Goal: Task Accomplishment & Management: Manage account settings

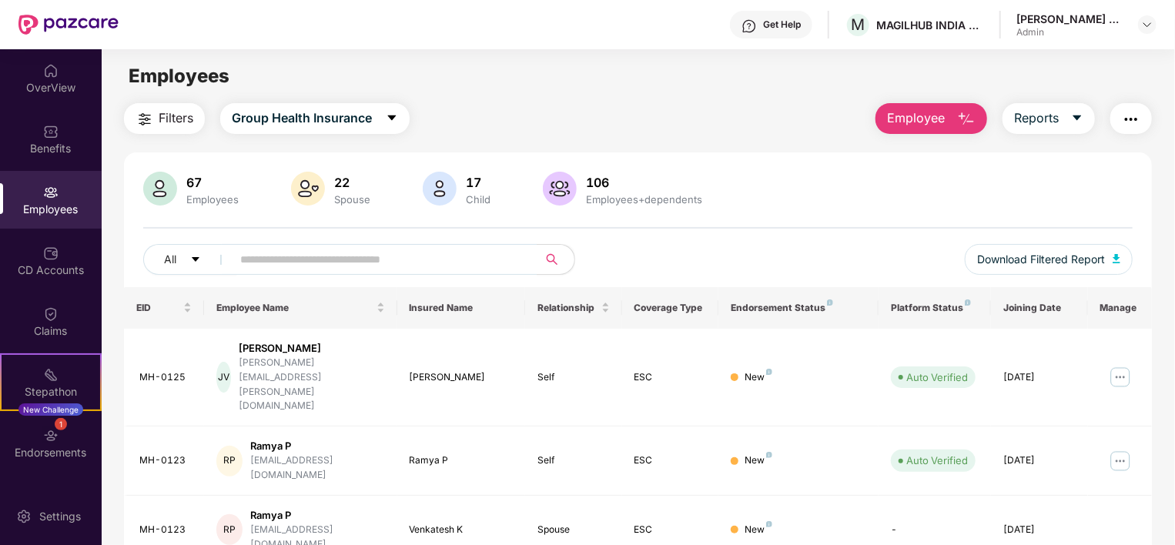
click at [893, 179] on div "67 Employees 22 Spouse 17 Child [DEMOGRAPHIC_DATA] Employees+dependents" at bounding box center [638, 190] width 990 height 37
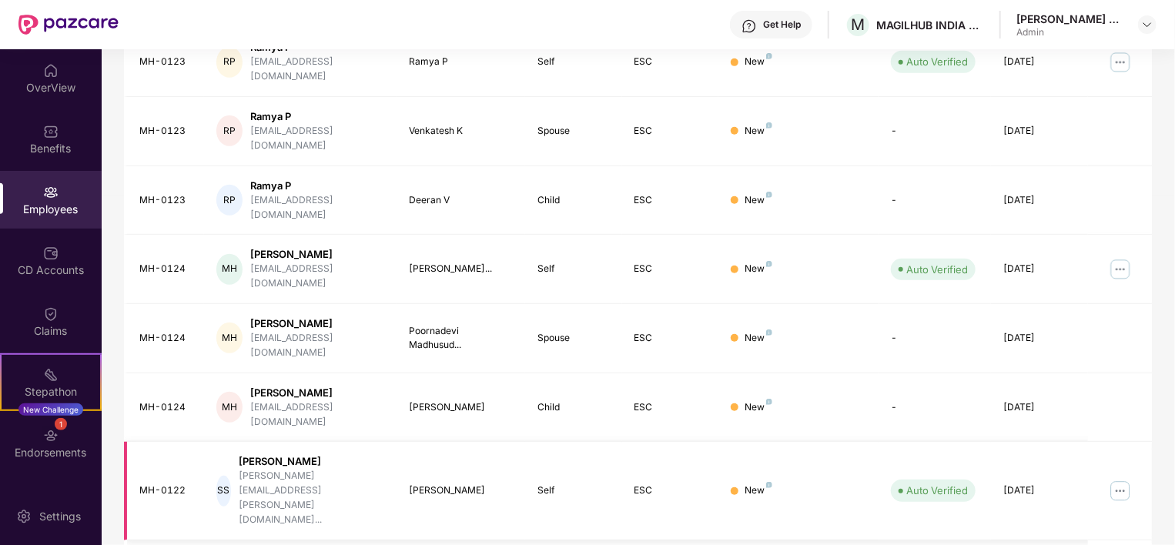
click at [1120, 479] on img at bounding box center [1120, 491] width 25 height 25
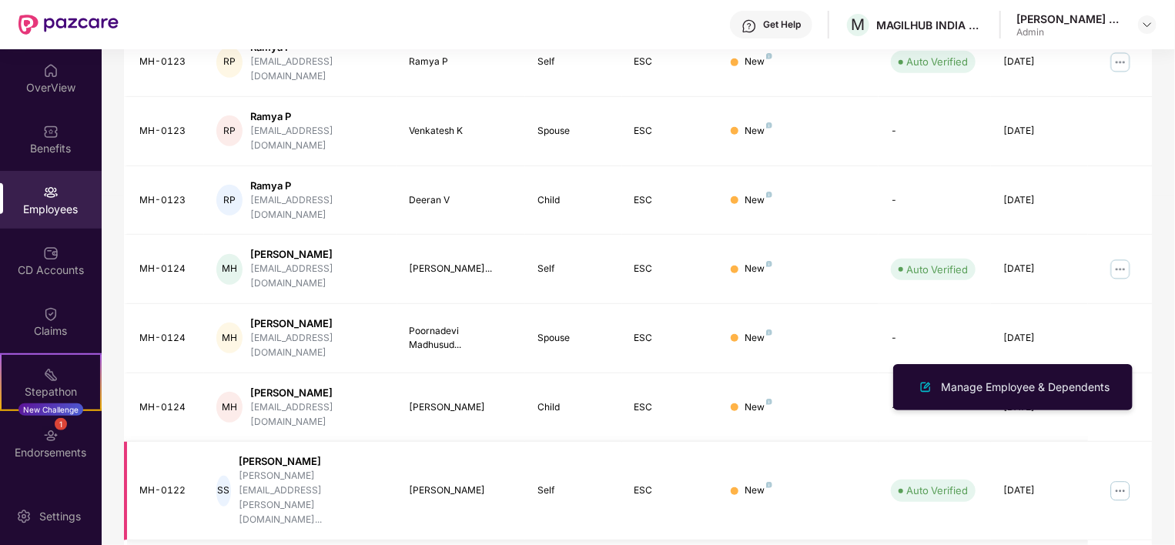
click at [819, 484] on div "New" at bounding box center [799, 491] width 136 height 15
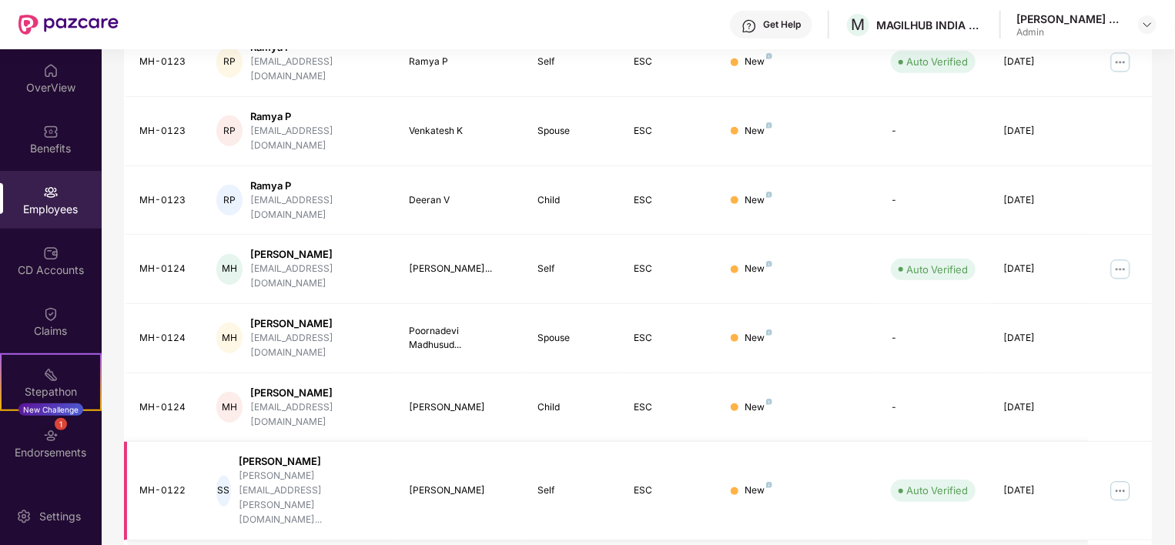
click at [1128, 479] on img at bounding box center [1120, 491] width 25 height 25
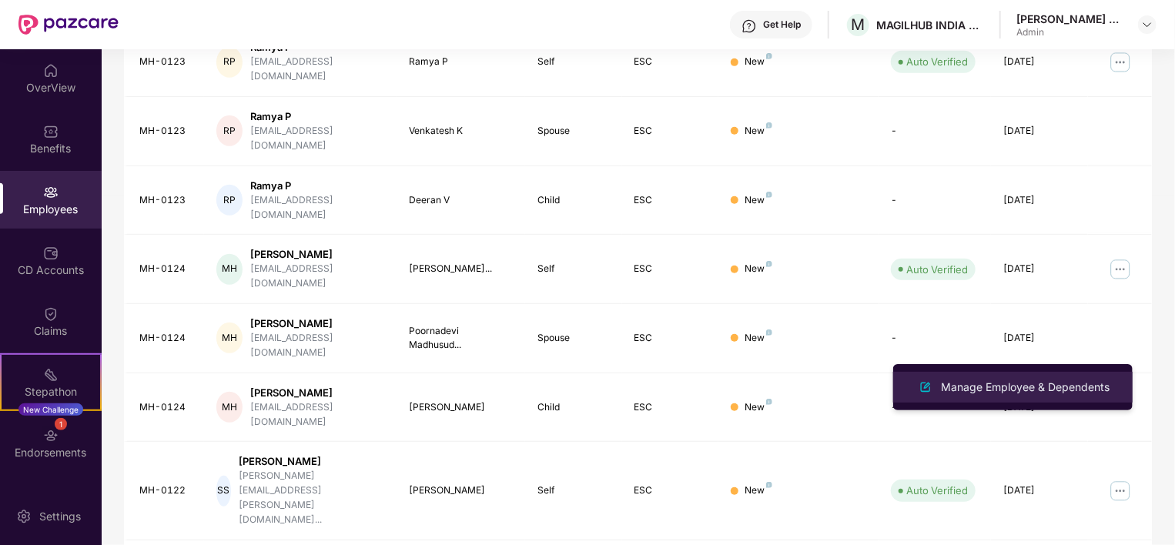
click at [1020, 380] on div "Manage Employee & Dependents" at bounding box center [1025, 387] width 175 height 17
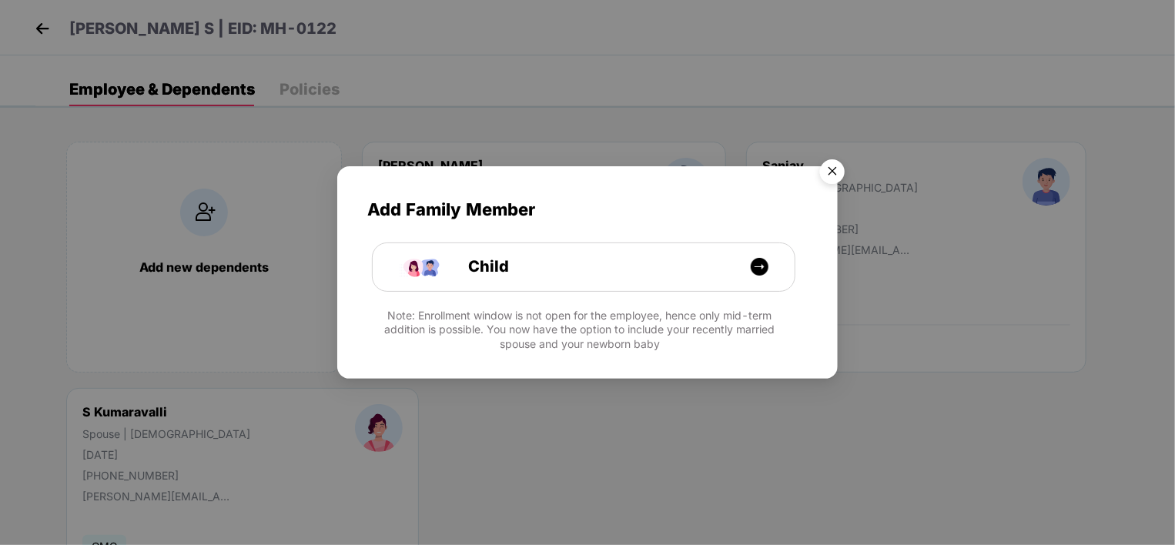
click at [834, 166] on img "Close" at bounding box center [832, 173] width 43 height 43
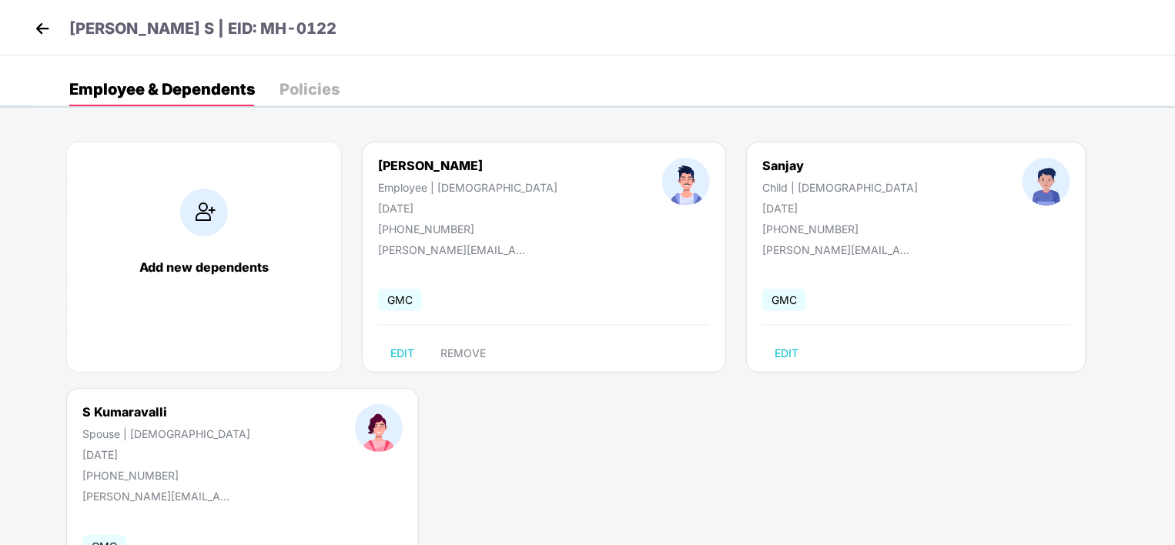
click at [1097, 283] on div "Add new dependents [PERSON_NAME] S Employee | [DEMOGRAPHIC_DATA] [DATE] [PHONE_…" at bounding box center [605, 388] width 1140 height 539
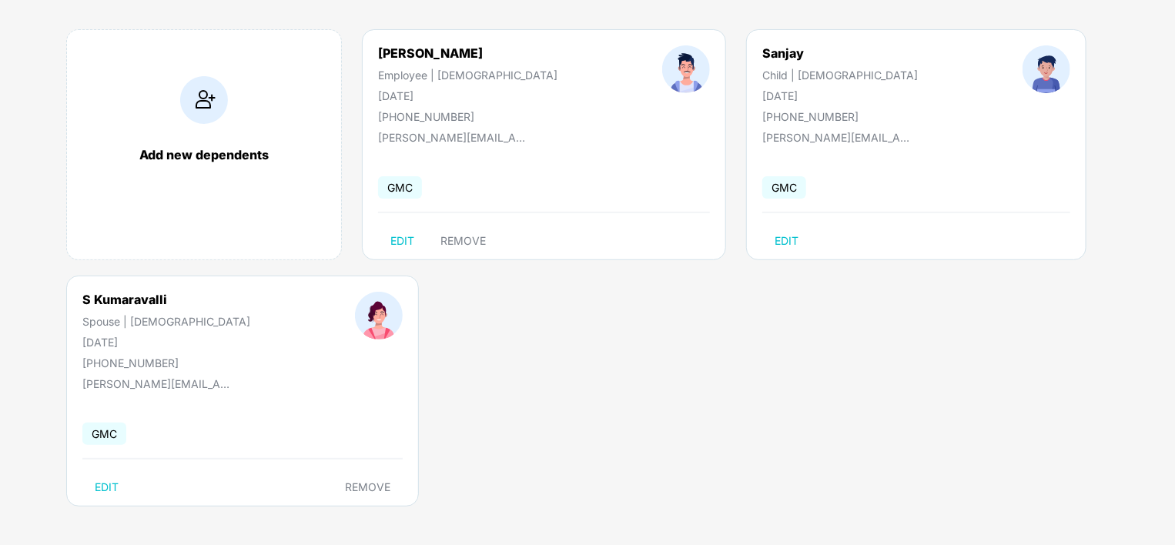
scroll to position [0, 0]
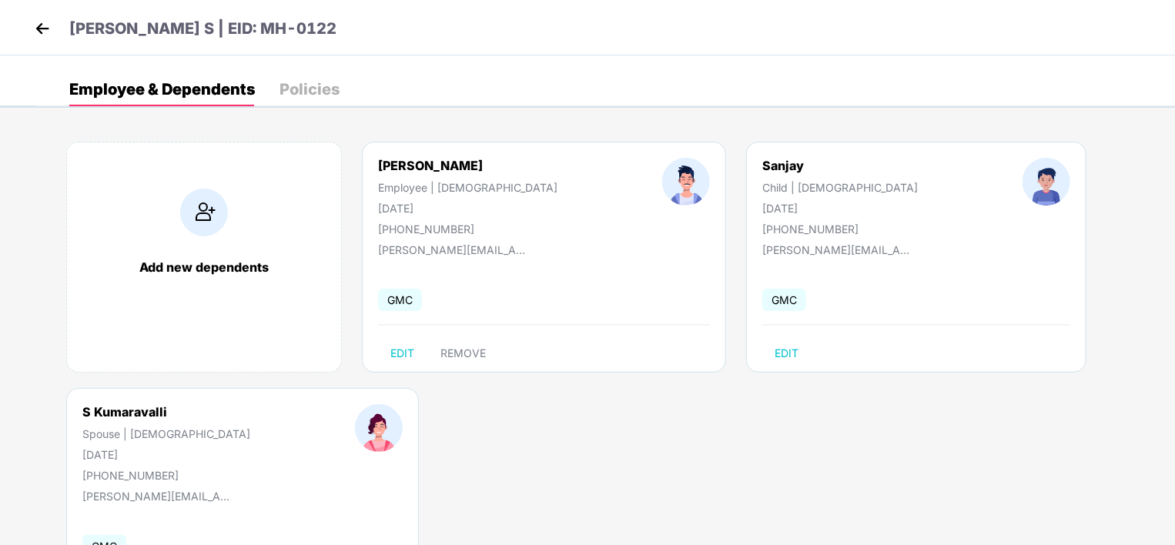
click at [309, 94] on div "Policies" at bounding box center [310, 89] width 60 height 15
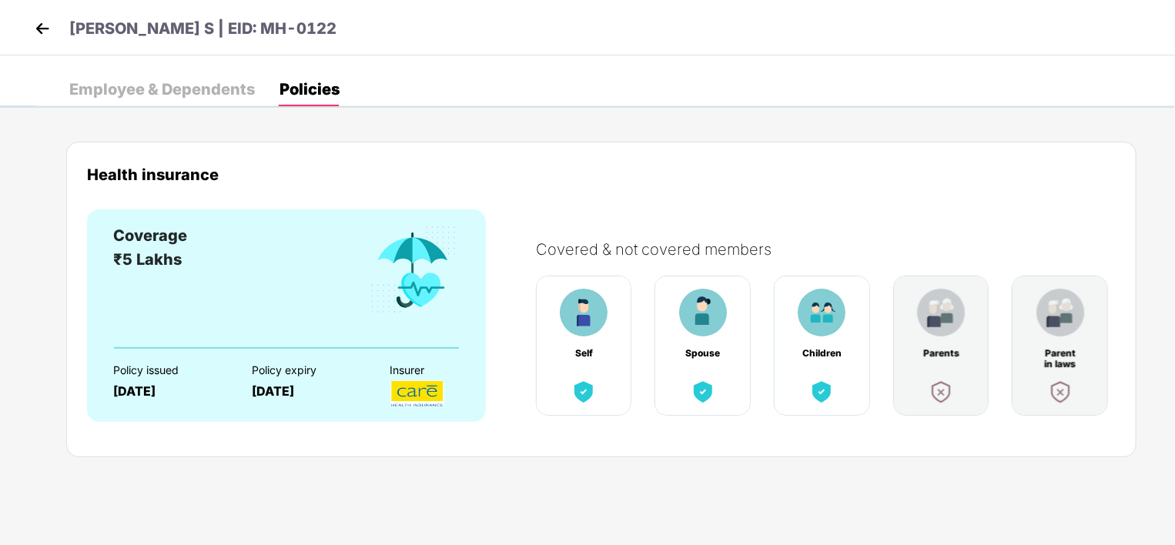
click at [181, 75] on div "Employee & Dependents" at bounding box center [162, 89] width 186 height 34
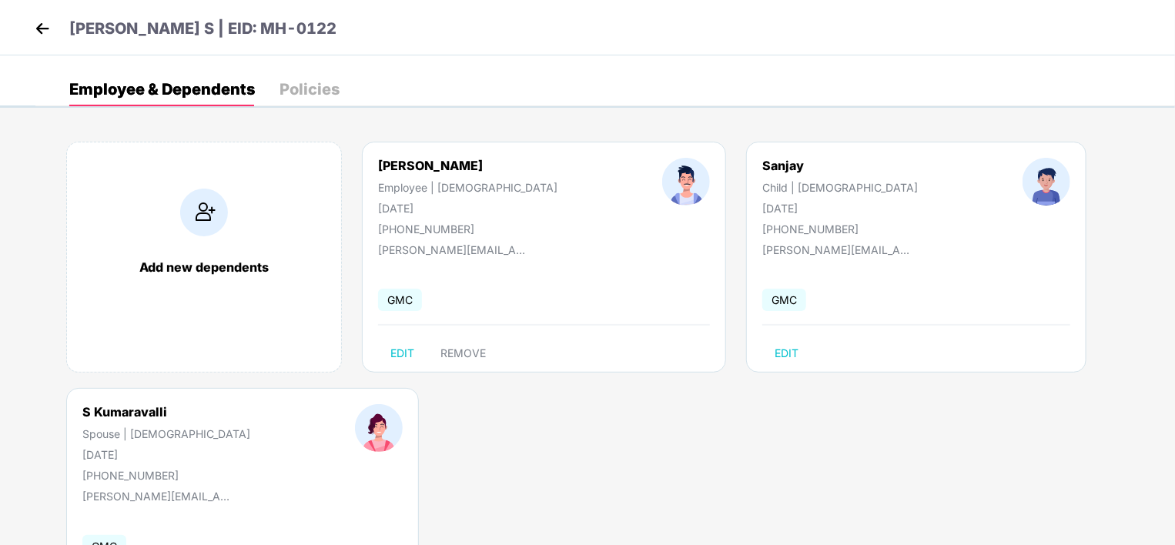
click at [43, 39] on img at bounding box center [42, 28] width 23 height 23
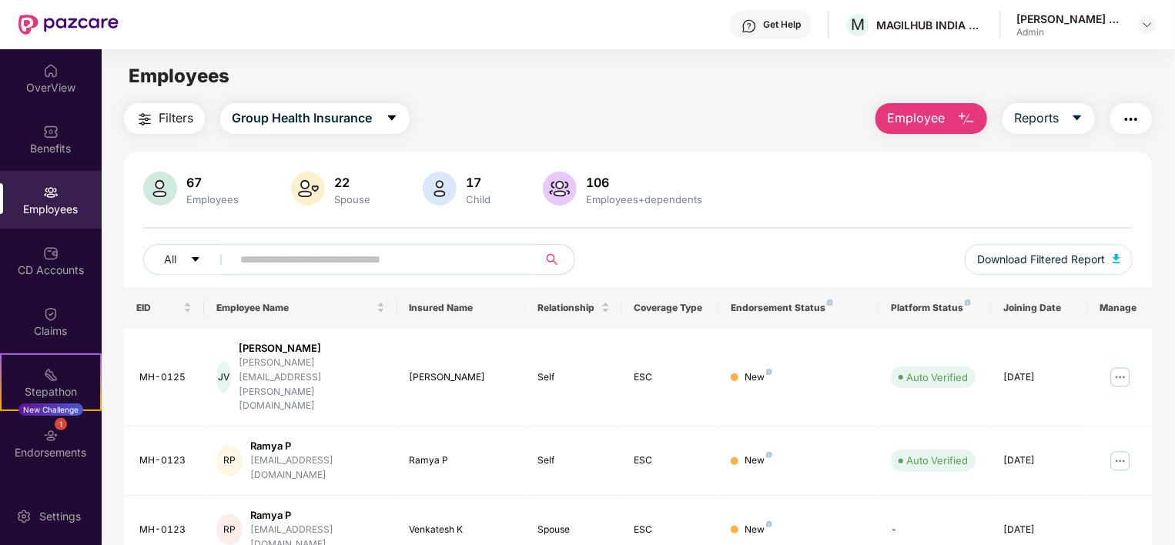
click at [726, 82] on div "Employees" at bounding box center [638, 76] width 1073 height 29
click at [786, 249] on div "All Download Filtered Report" at bounding box center [638, 265] width 990 height 43
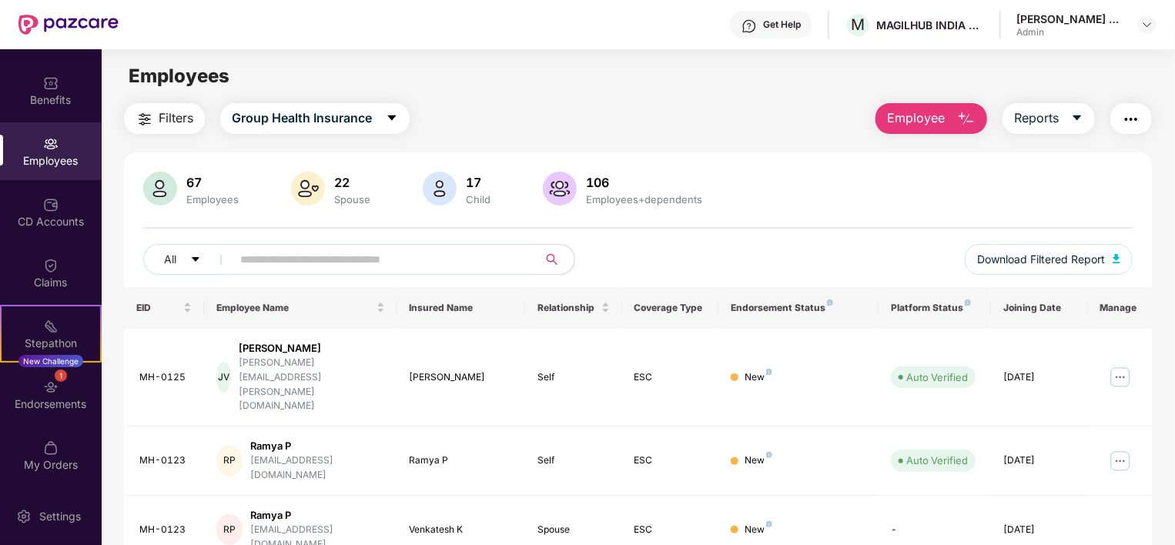
click at [607, 99] on main "Employees Filters Group Health Insurance Employee Reports 67 Employees 22 Spous…" at bounding box center [638, 321] width 1073 height 545
click at [618, 99] on main "Employees Filters Group Health Insurance Employee Reports 67 Employees 22 Spous…" at bounding box center [638, 321] width 1073 height 545
click at [836, 182] on div "67 Employees 22 Spouse 17 Child [DEMOGRAPHIC_DATA] Employees+dependents" at bounding box center [638, 190] width 990 height 37
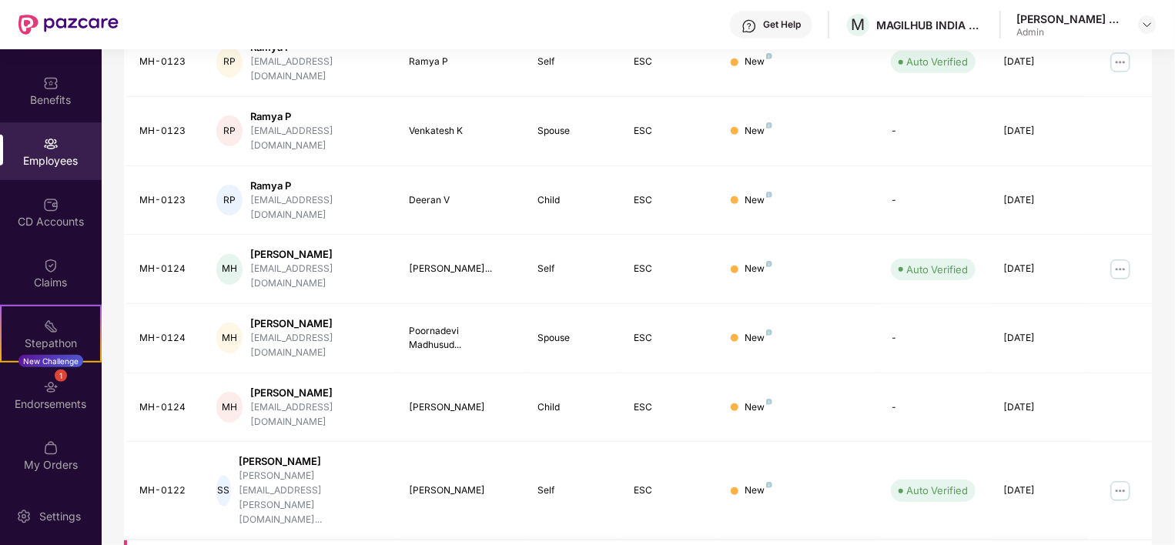
scroll to position [0, 0]
